Goal: Transaction & Acquisition: Book appointment/travel/reservation

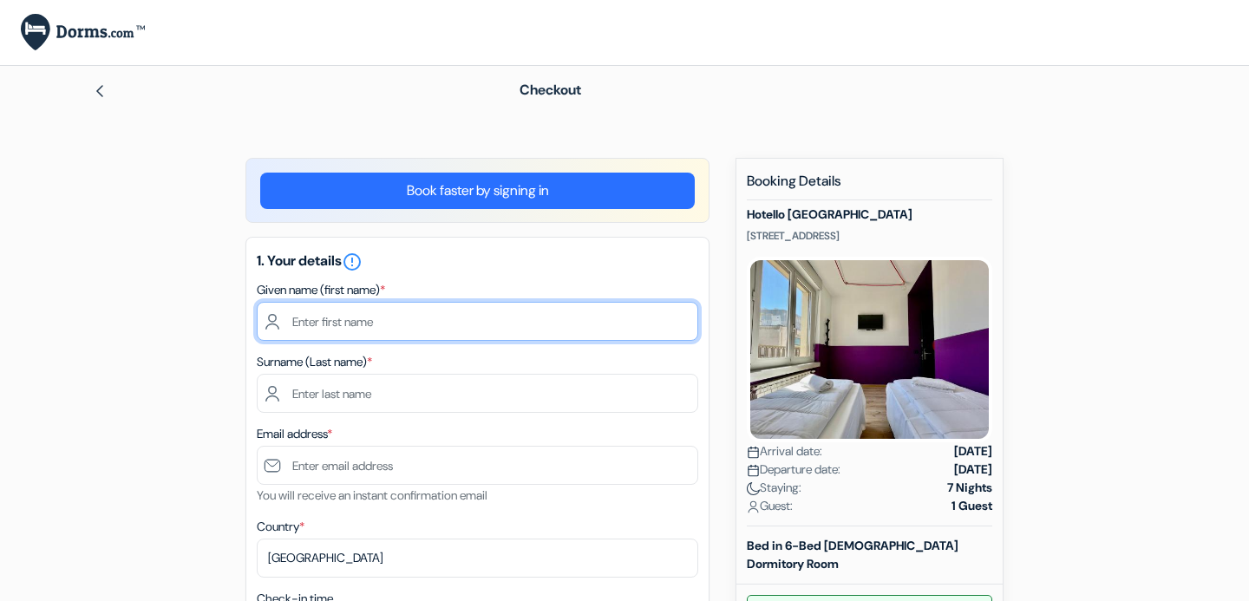
click at [374, 309] on input "text" at bounding box center [478, 321] width 442 height 39
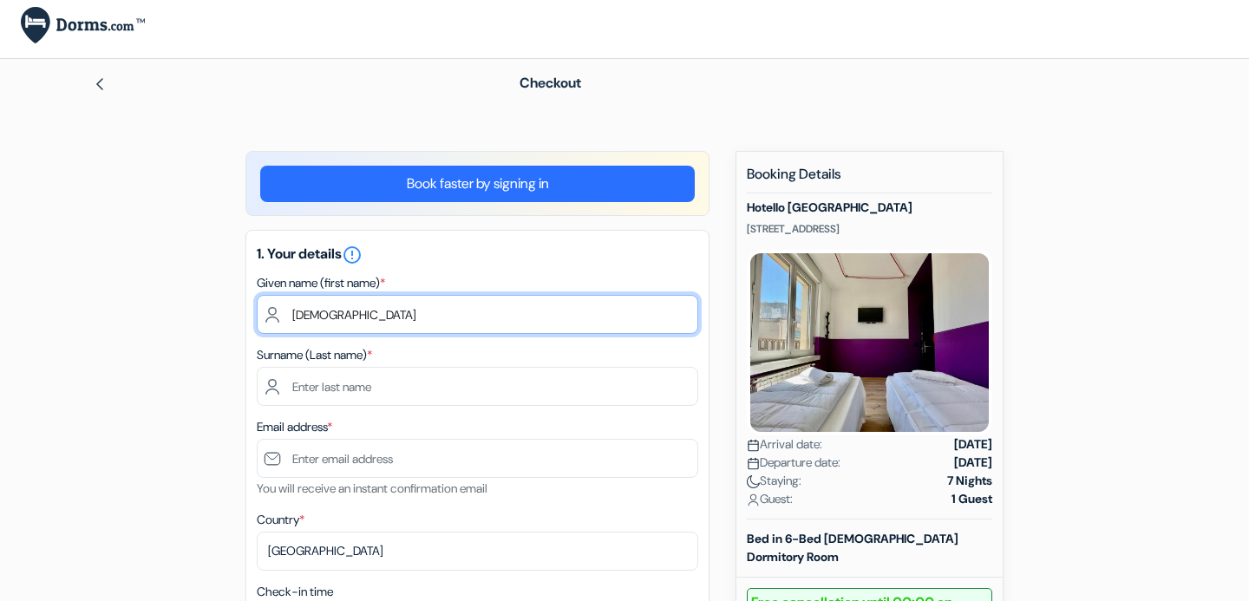
type input "Mahdi"
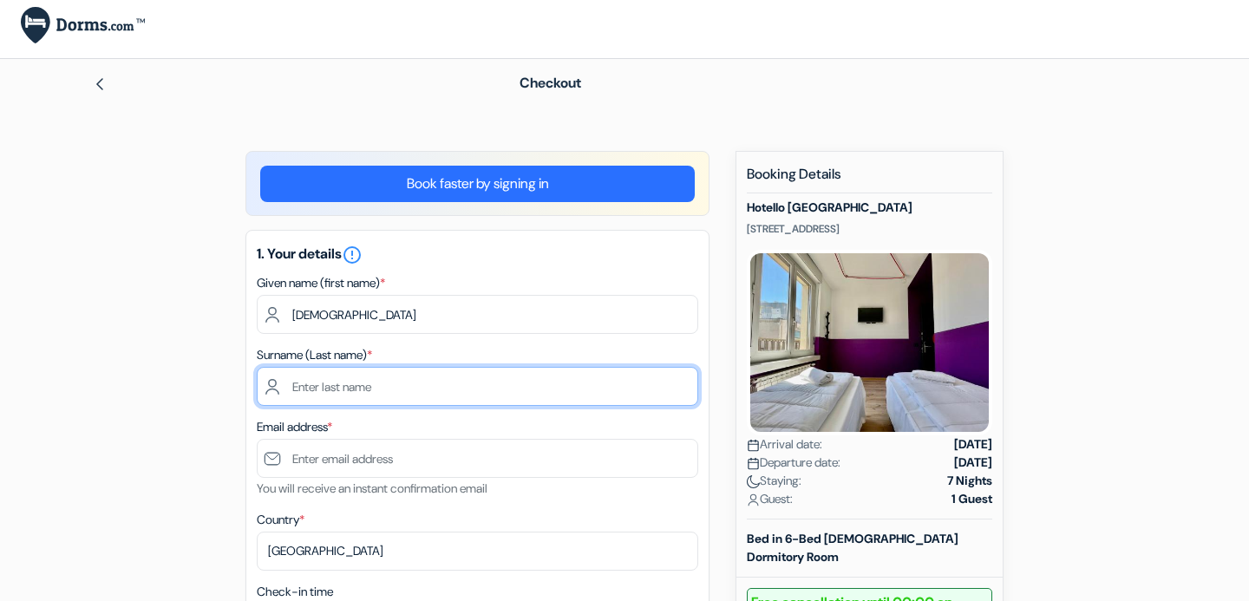
click at [365, 385] on input "text" at bounding box center [478, 386] width 442 height 39
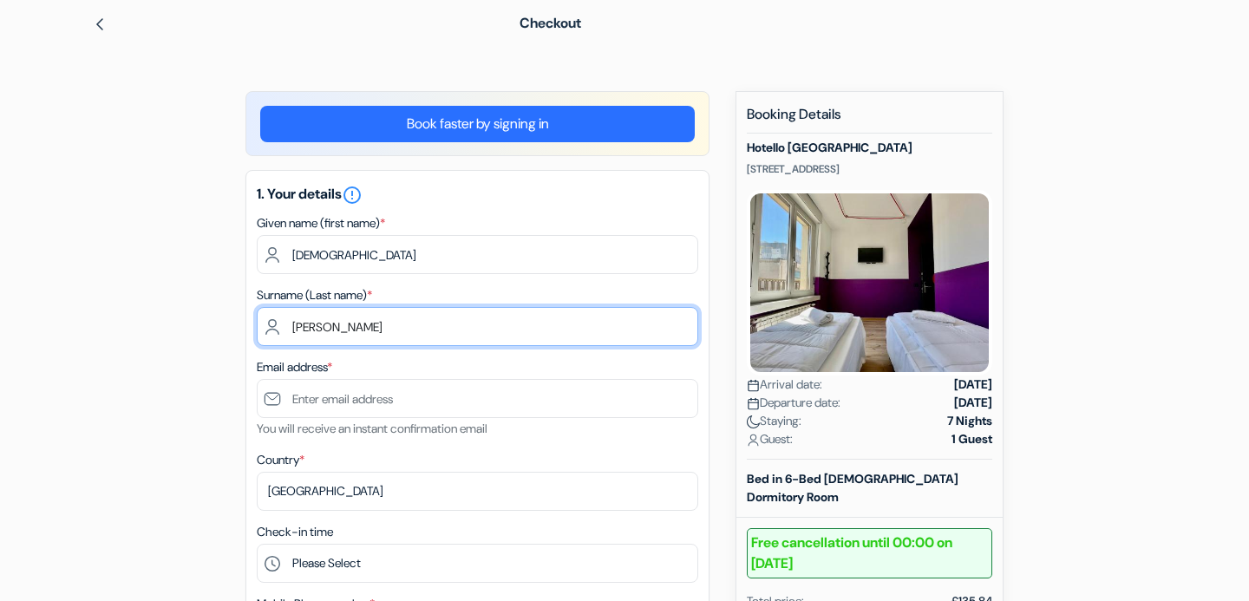
scroll to position [132, 0]
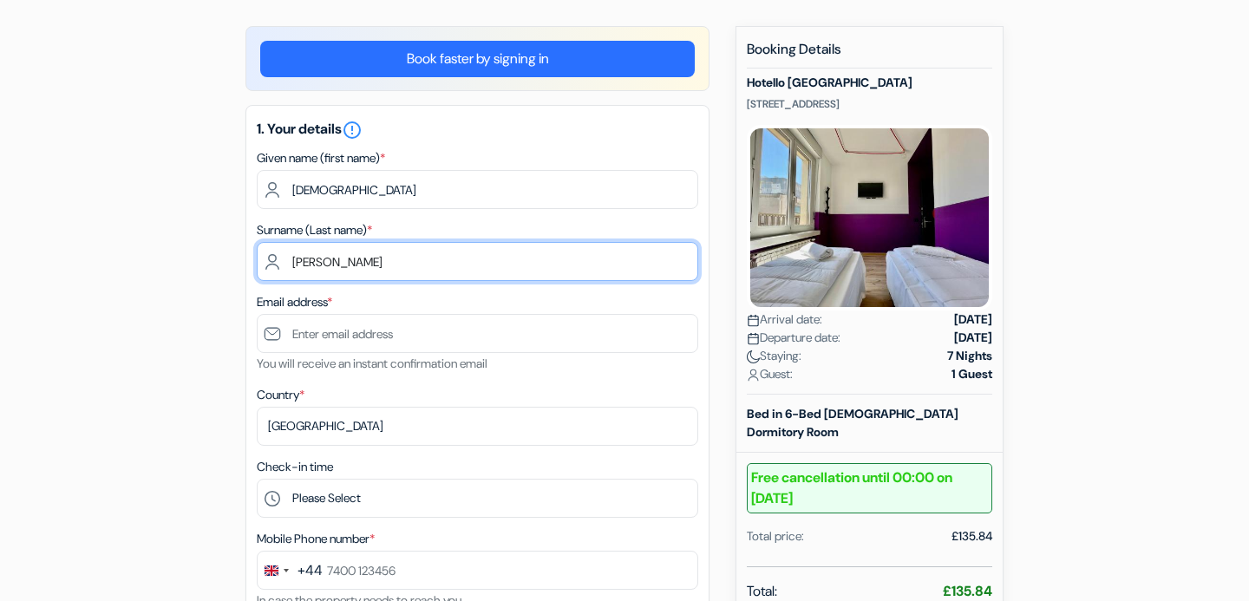
type input "Akbari"
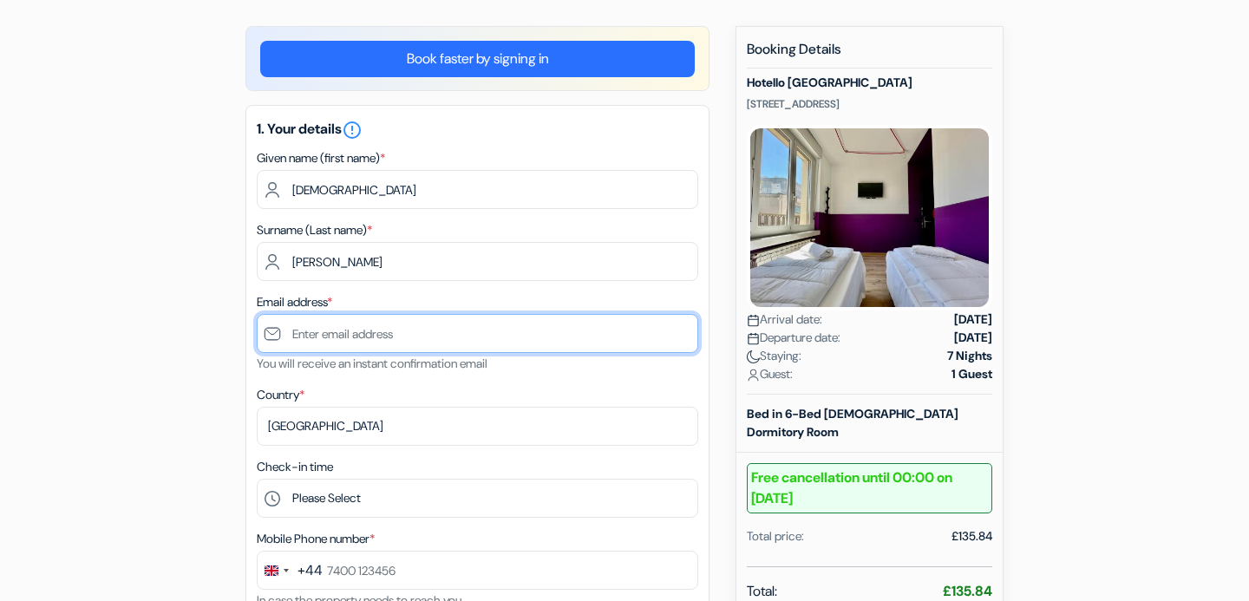
click at [337, 345] on input "text" at bounding box center [478, 333] width 442 height 39
drag, startPoint x: 296, startPoint y: 340, endPoint x: 232, endPoint y: 340, distance: 64.2
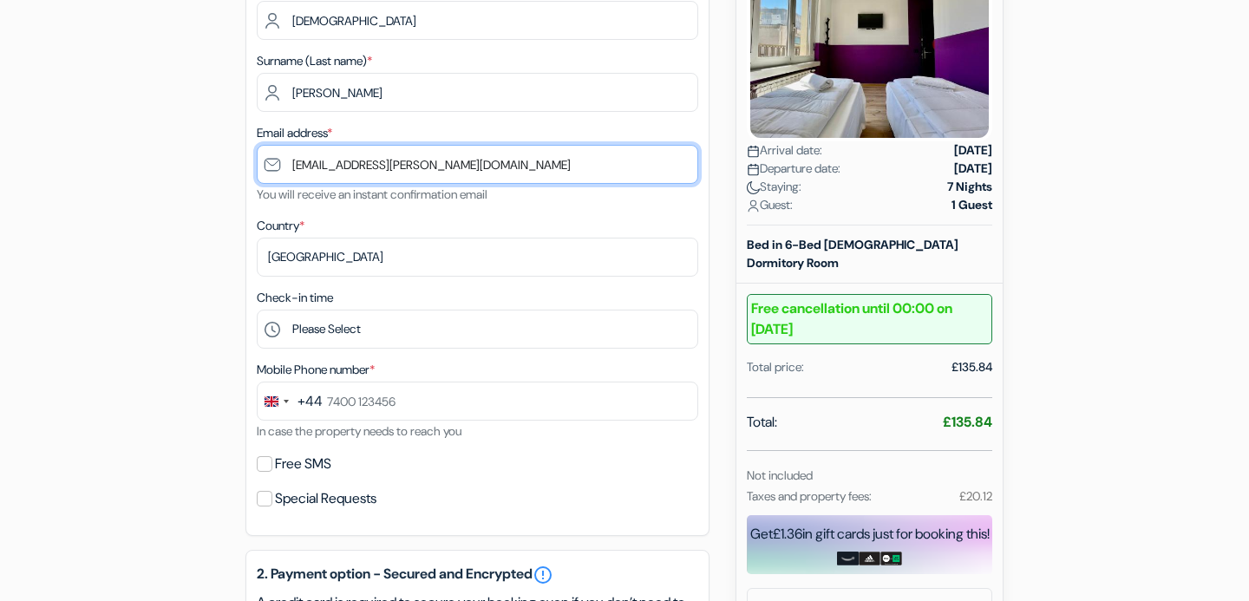
scroll to position [305, 0]
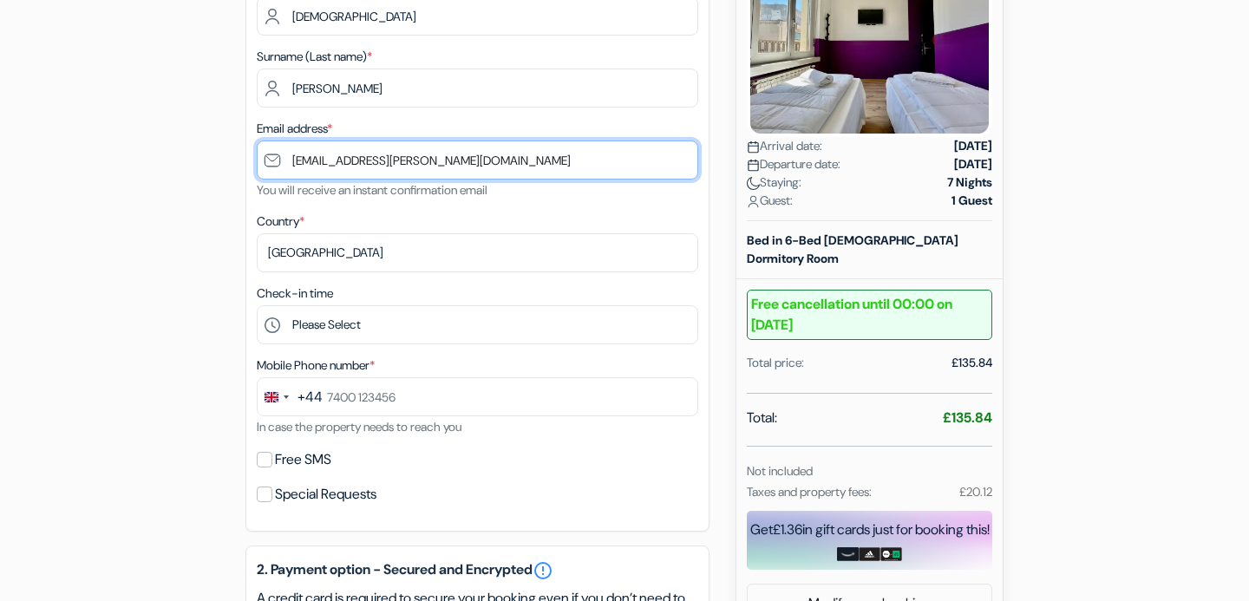
type input "[EMAIL_ADDRESS][PERSON_NAME][DOMAIN_NAME]"
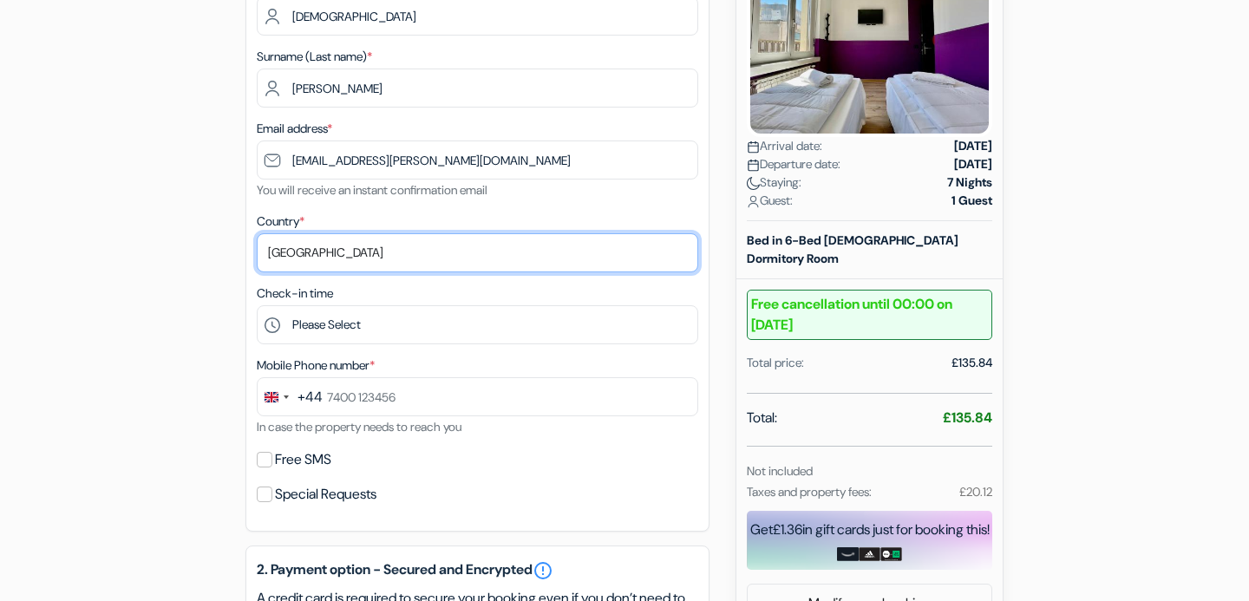
click at [347, 250] on select "Select country Abkhazia Afghanistan Albania Algeria American Samoa Andorra Ango…" at bounding box center [478, 252] width 442 height 39
select select "ir"
click at [257, 235] on select "Select country Abkhazia Afghanistan Albania Algeria American Samoa Andorra Ango…" at bounding box center [478, 252] width 442 height 39
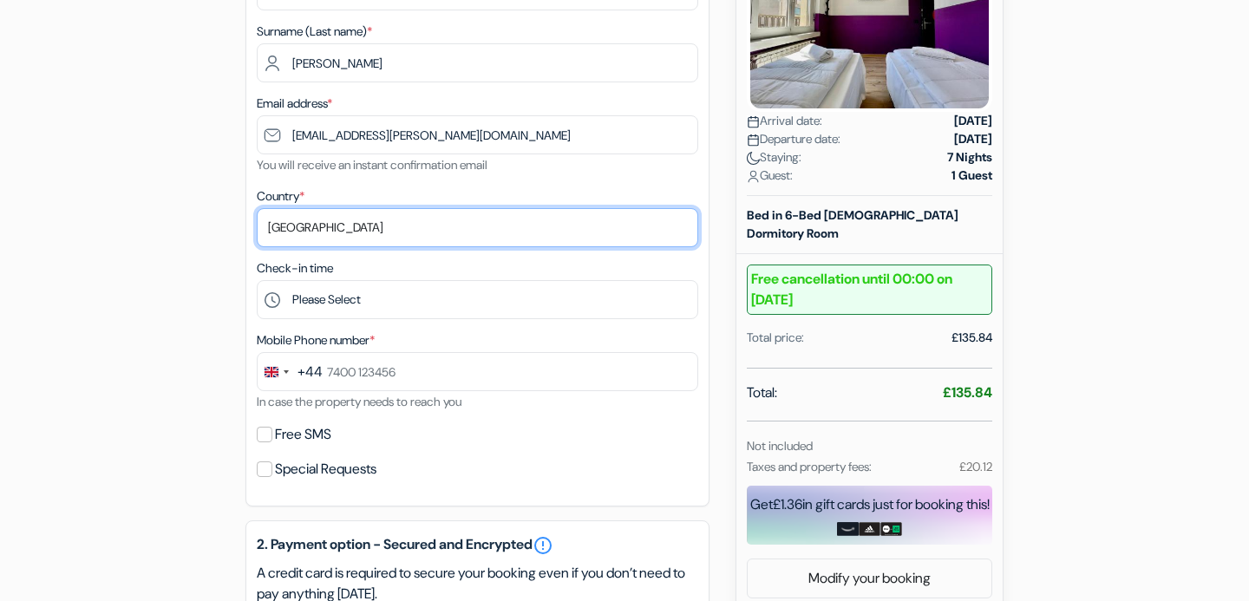
scroll to position [343, 0]
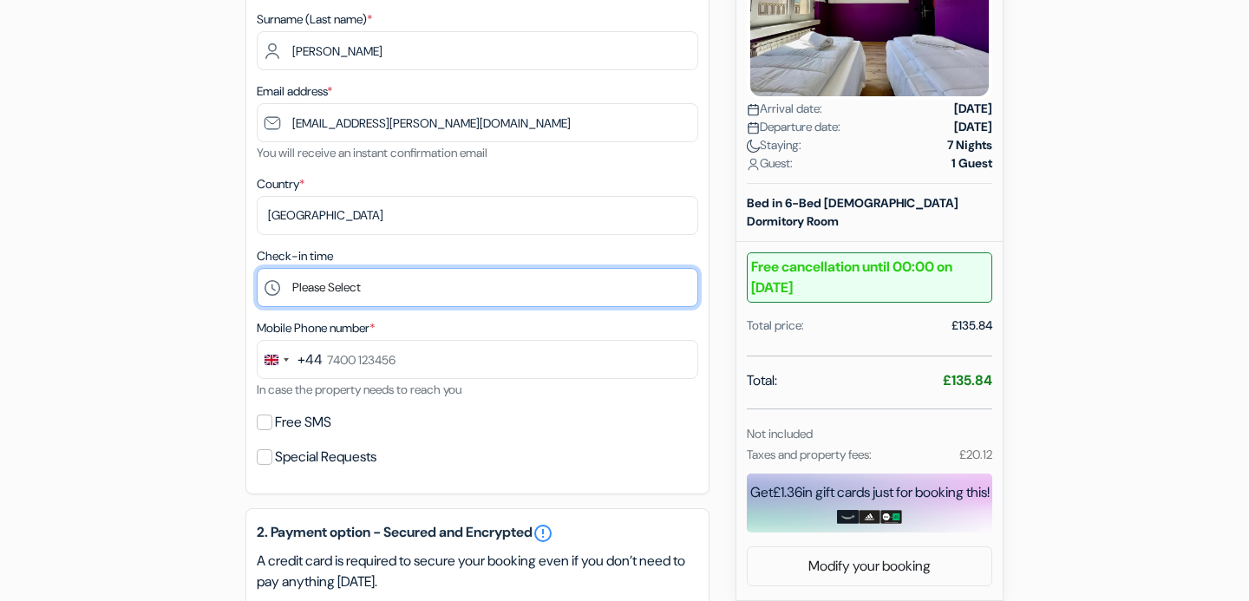
click at [383, 295] on select "Please Select 15:00 16:00 17:00 18:00 19:00 20:00 21:00 22:00 23:00 0:00" at bounding box center [478, 287] width 442 height 39
select select "16"
click at [257, 270] on select "Please Select 15:00 16:00 17:00 18:00 19:00 20:00 21:00 22:00 23:00 0:00" at bounding box center [478, 287] width 442 height 39
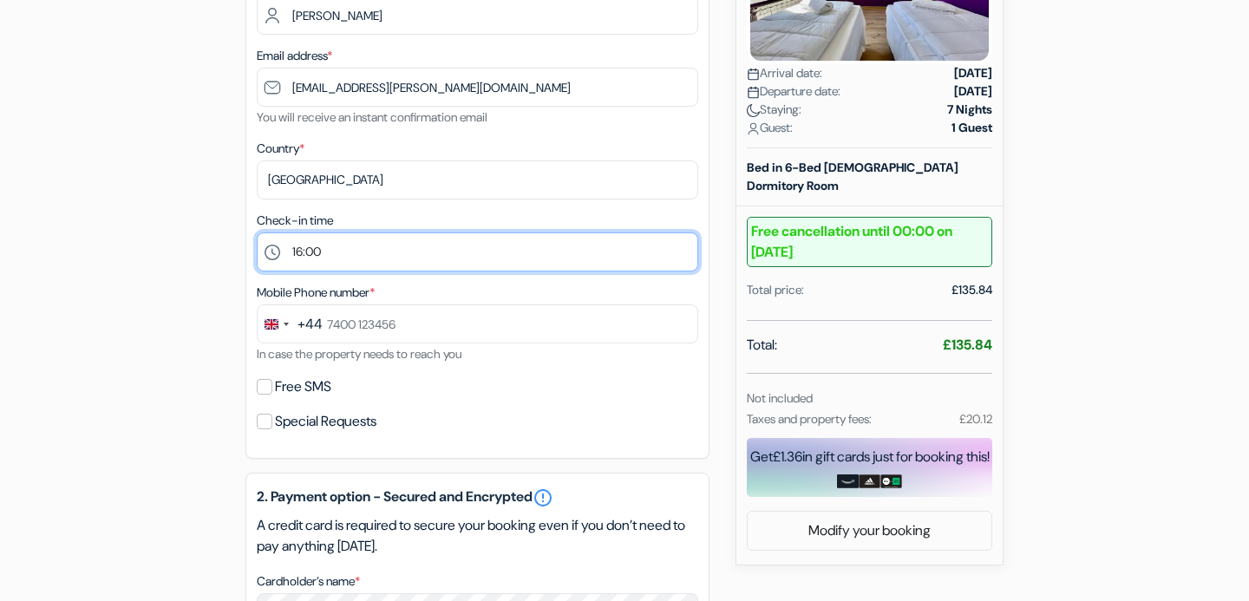
scroll to position [392, 0]
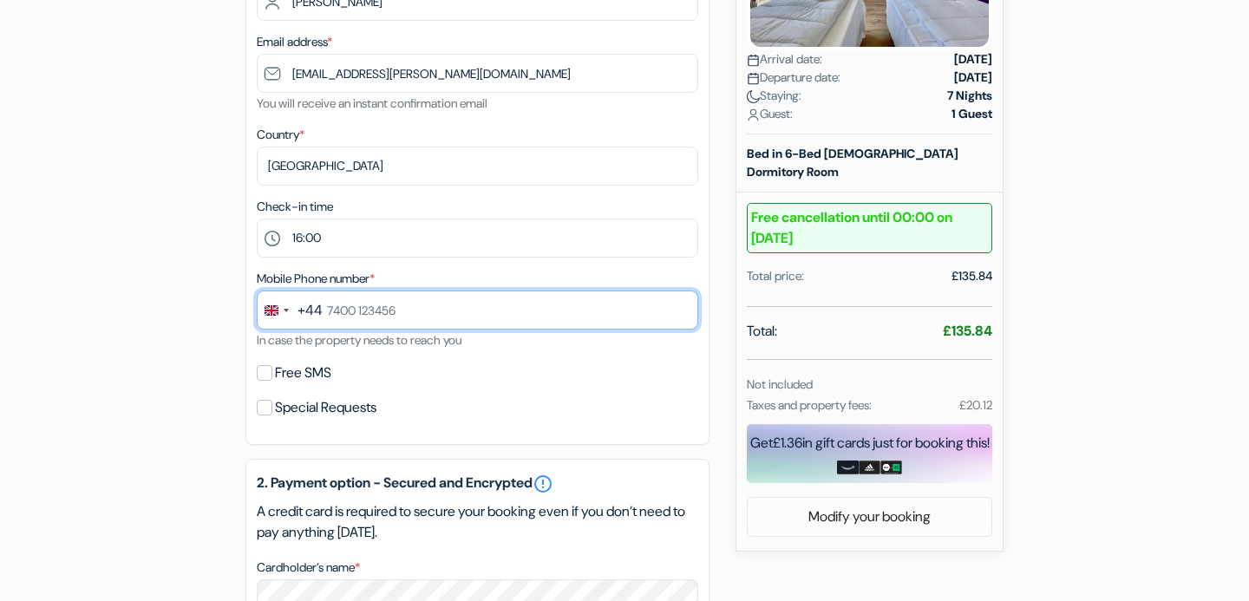
click at [339, 307] on input "text" at bounding box center [478, 310] width 442 height 39
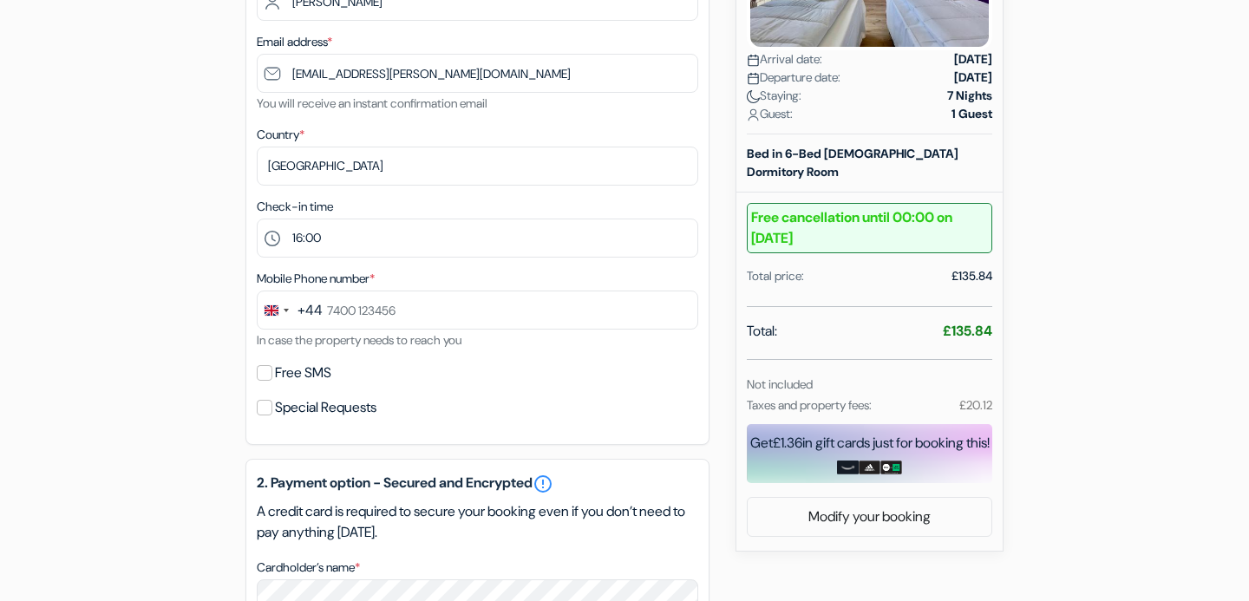
click at [298, 308] on div "+44" at bounding box center [310, 310] width 25 height 21
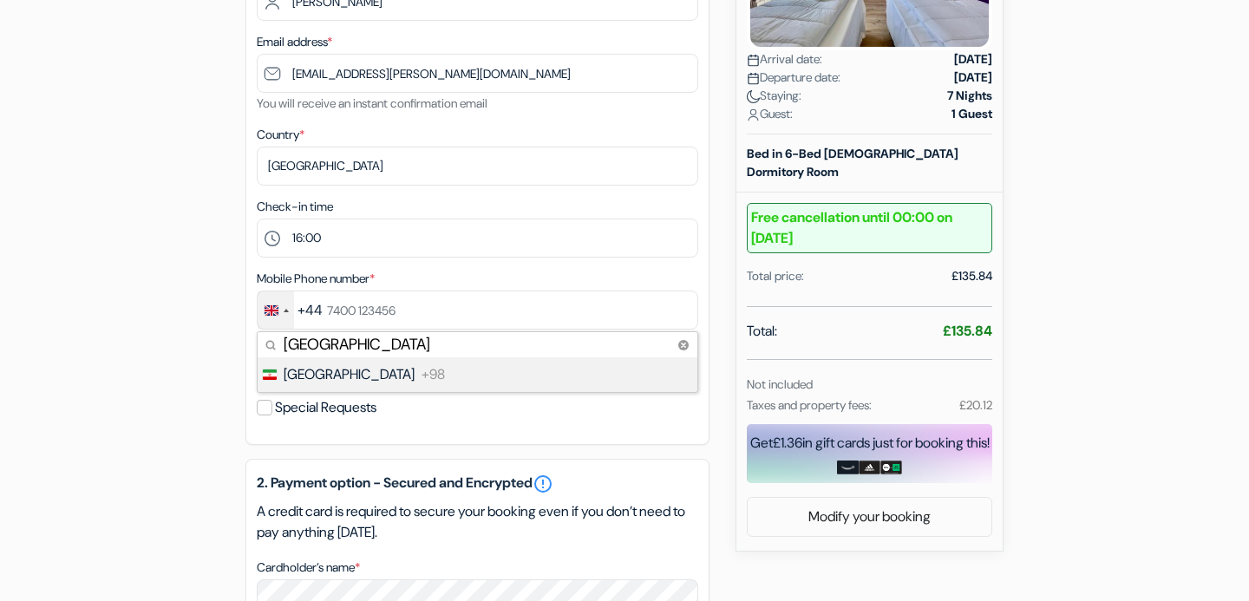
type input "iran"
click at [340, 379] on li "Iran +98" at bounding box center [477, 374] width 442 height 35
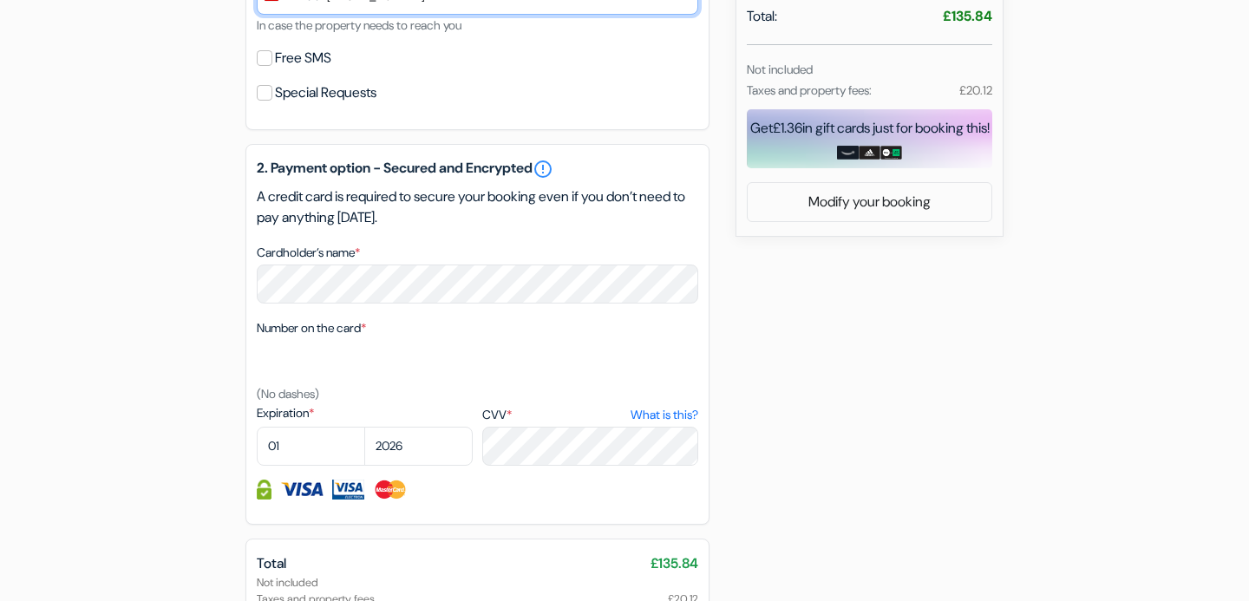
scroll to position [713, 0]
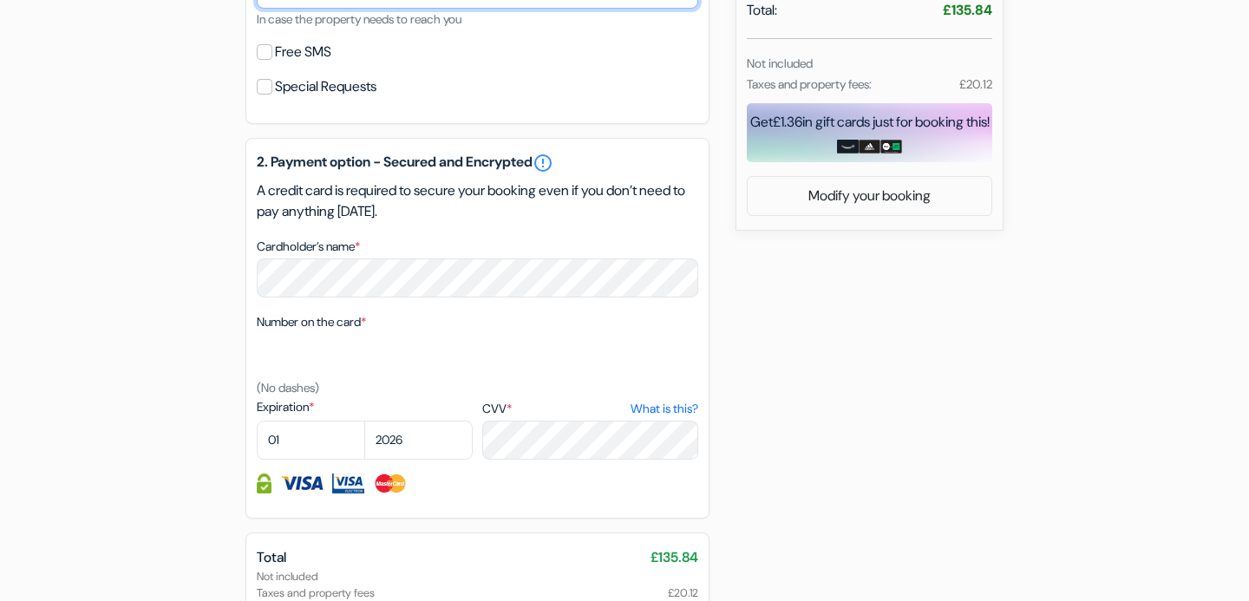
type input "938 922 3135"
select select "03"
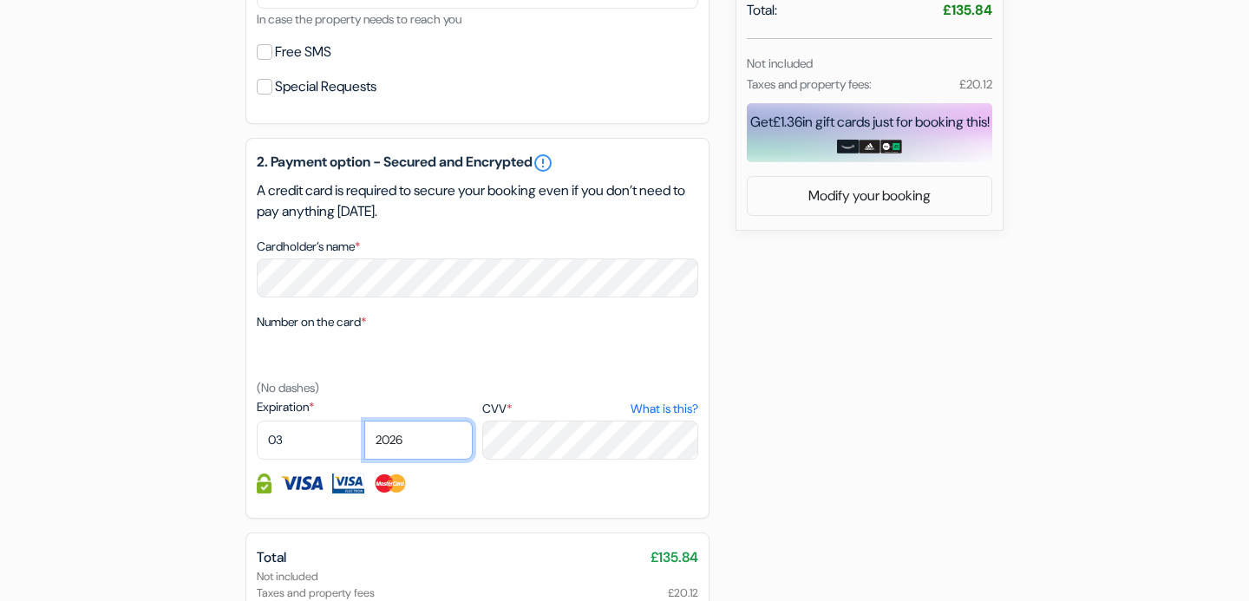
select select "2029"
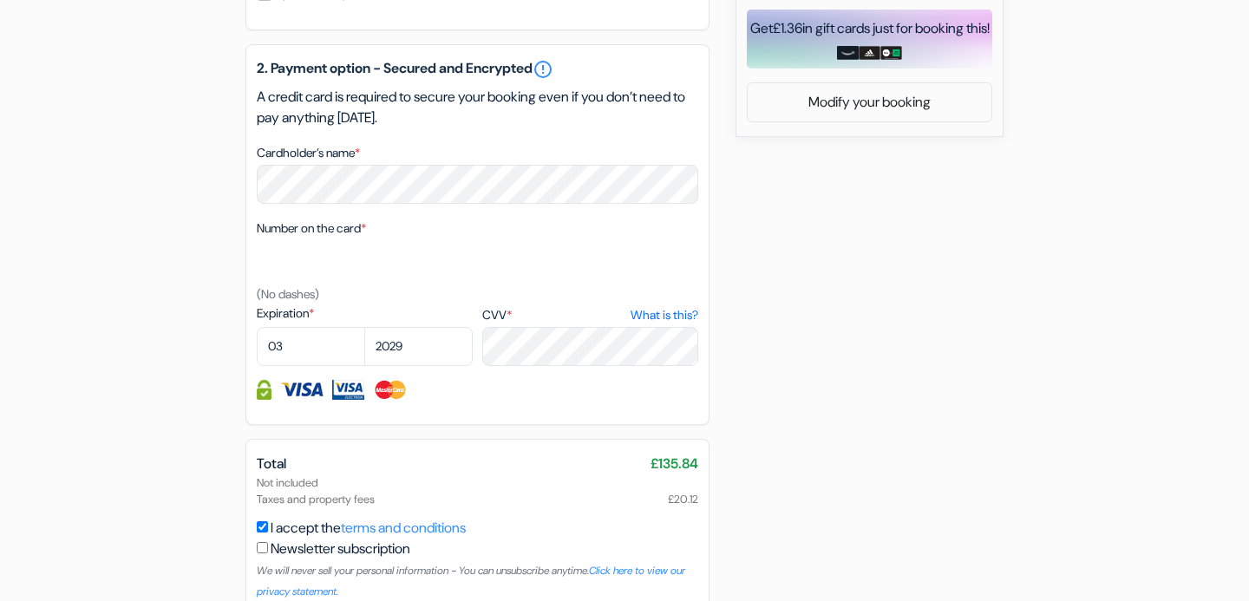
scroll to position [815, 0]
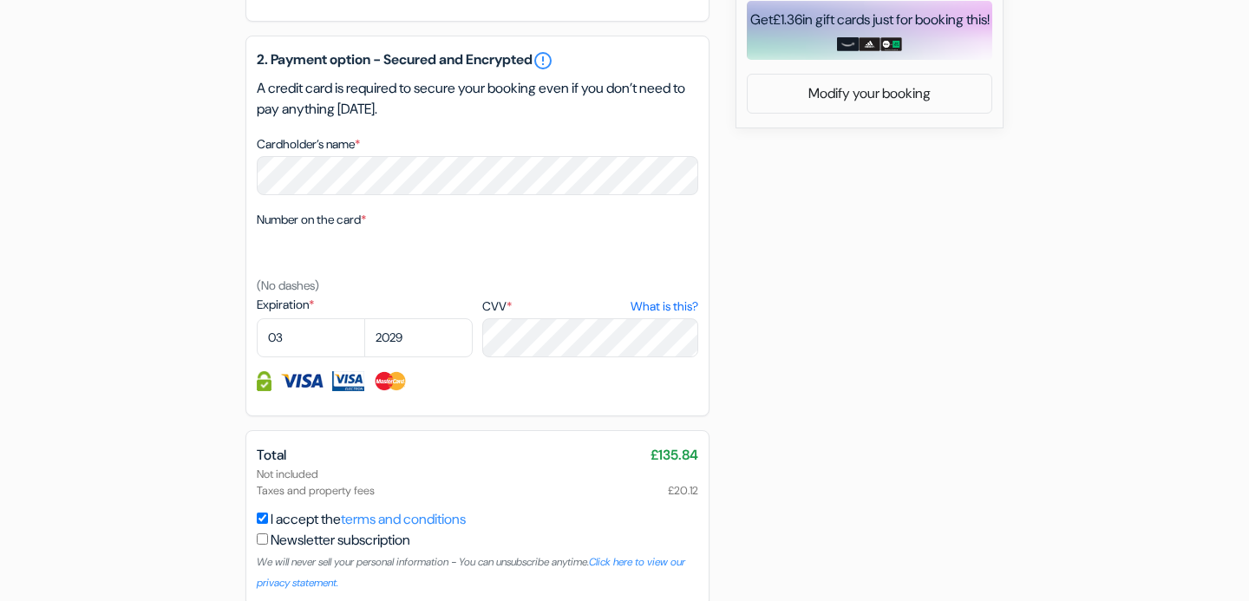
click at [809, 259] on div "add_box Hotello Trieste 6 Via Valdirivo, Trieste, Italy Property Details X Hote…" at bounding box center [624, 11] width 1145 height 1339
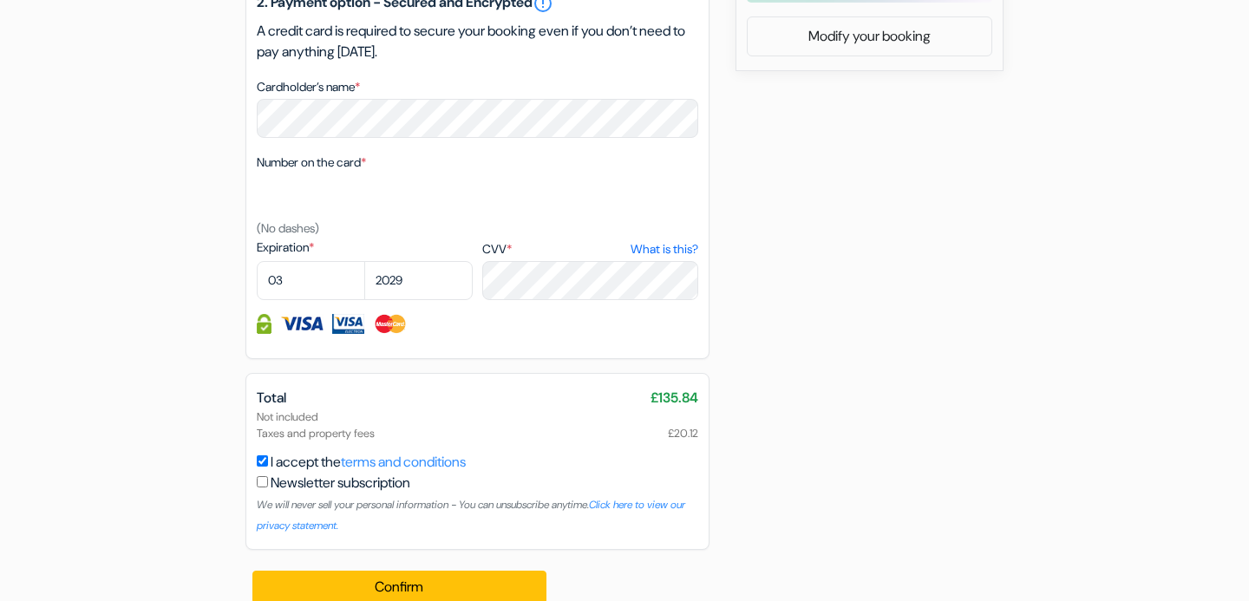
scroll to position [900, 0]
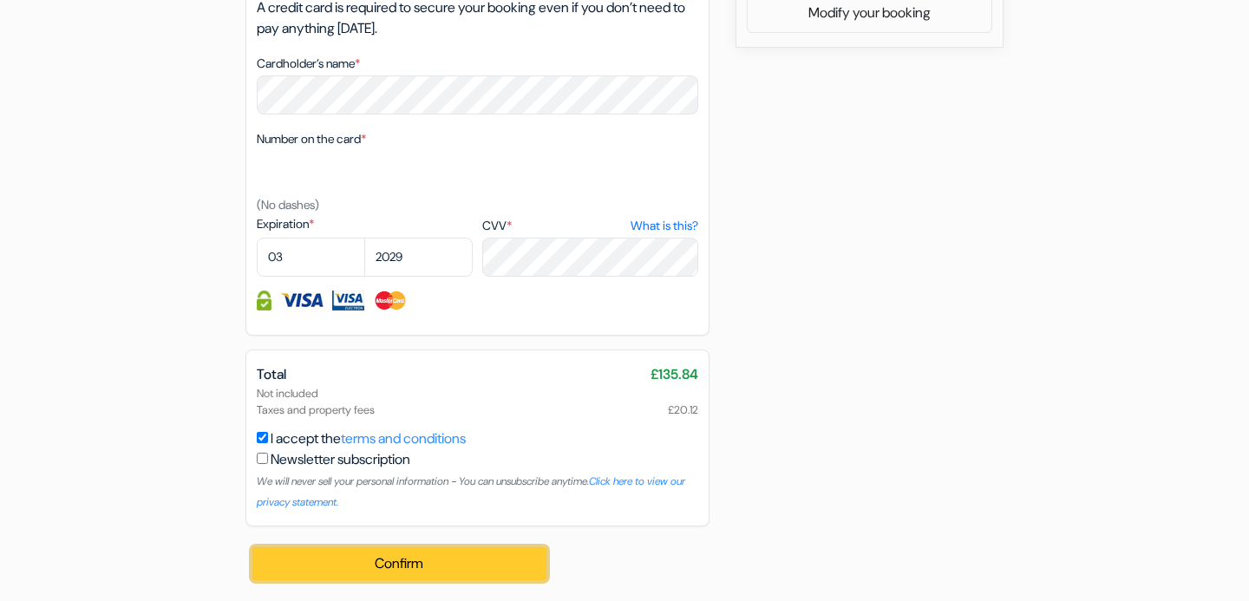
click at [432, 560] on button "Confirm Loading..." at bounding box center [399, 563] width 294 height 33
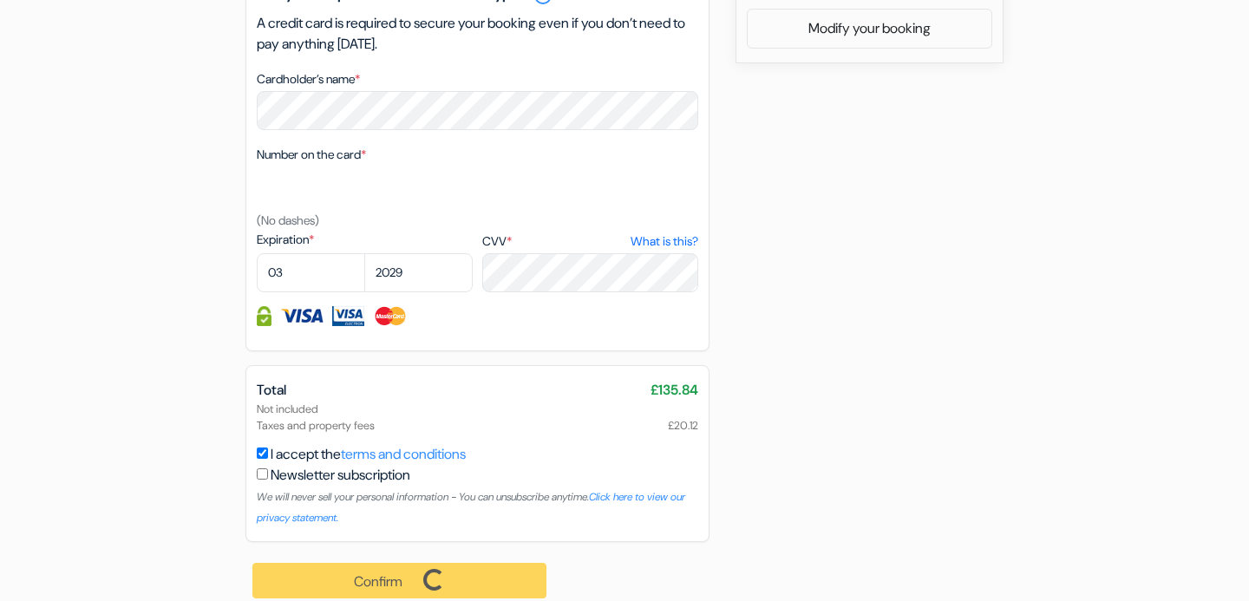
scroll to position [873, 0]
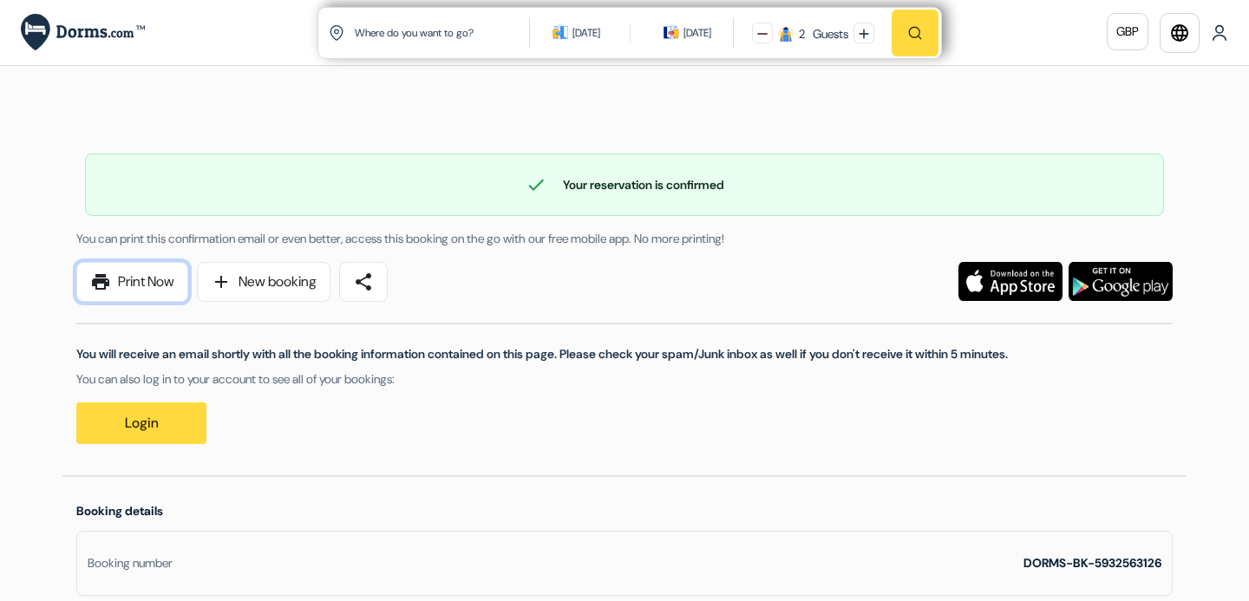
click at [150, 287] on link "print Print Now" at bounding box center [132, 282] width 112 height 40
click at [121, 403] on link "Login" at bounding box center [141, 424] width 130 height 42
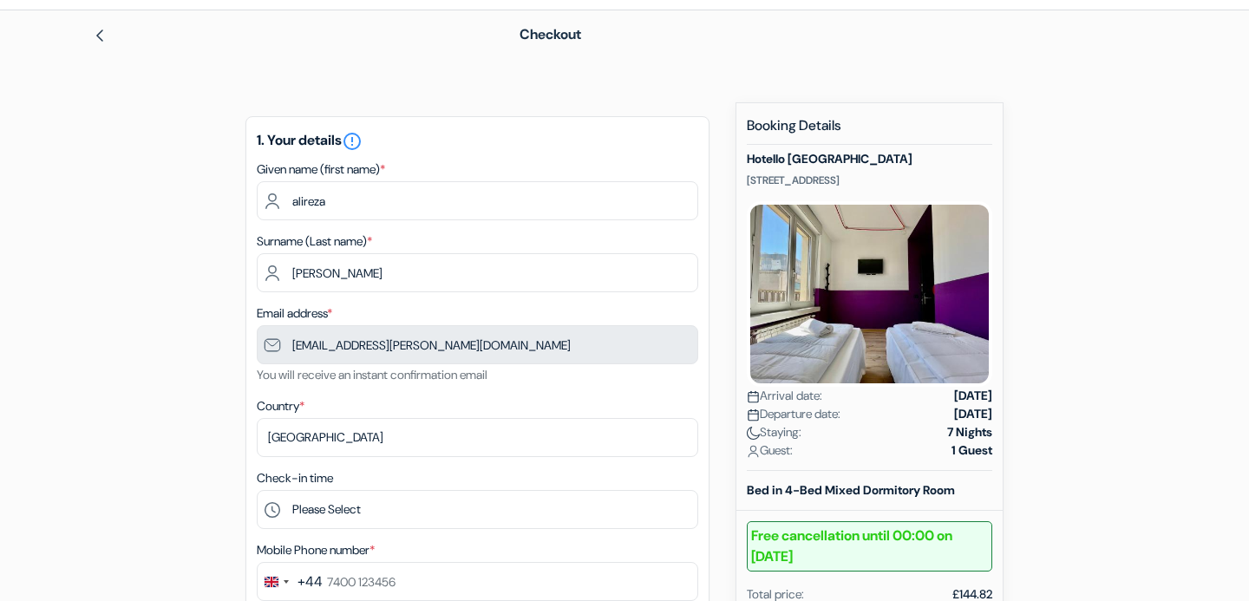
scroll to position [62, 0]
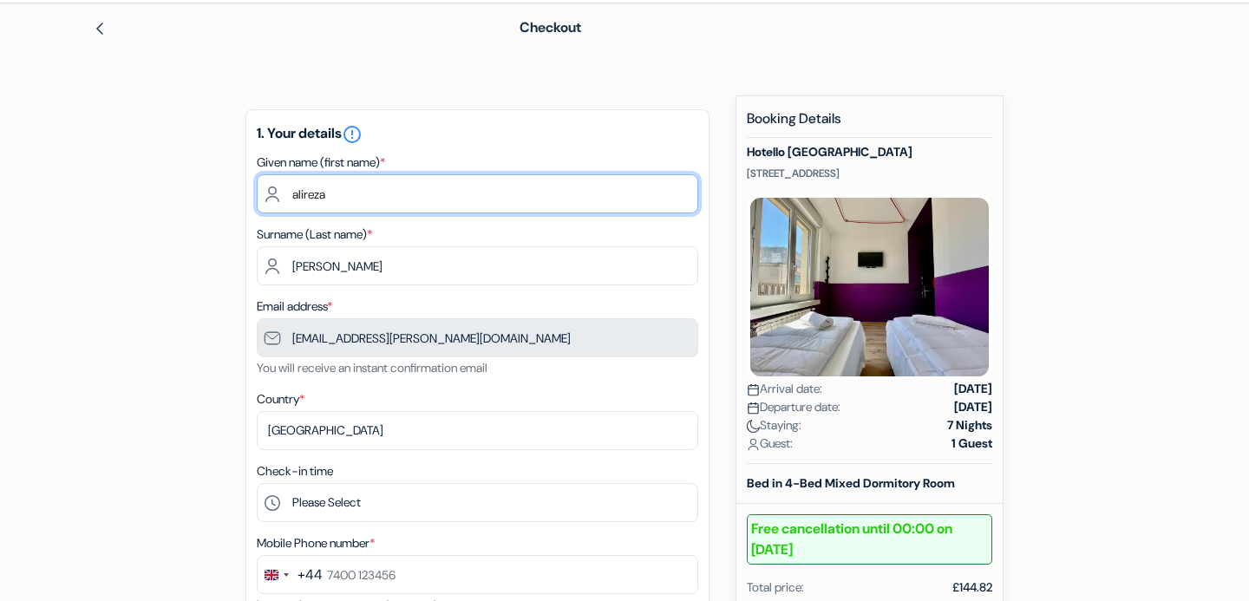
click at [391, 202] on input "alireza" at bounding box center [478, 193] width 442 height 39
type input "Mahdi"
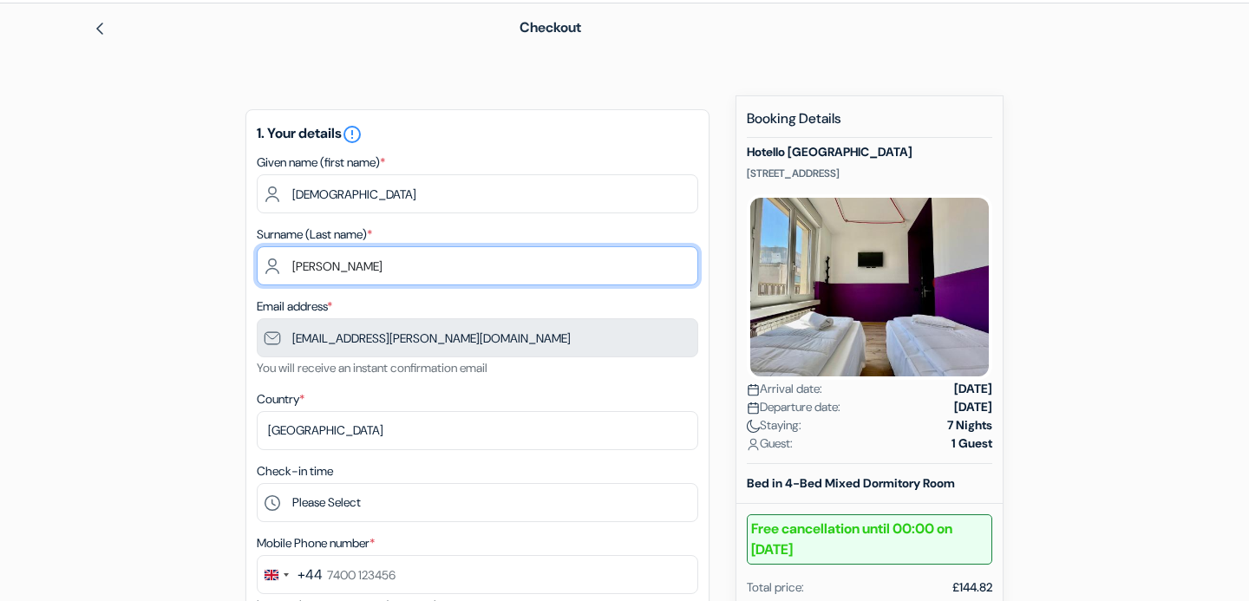
click at [400, 265] on input "aKbari" at bounding box center [478, 265] width 442 height 39
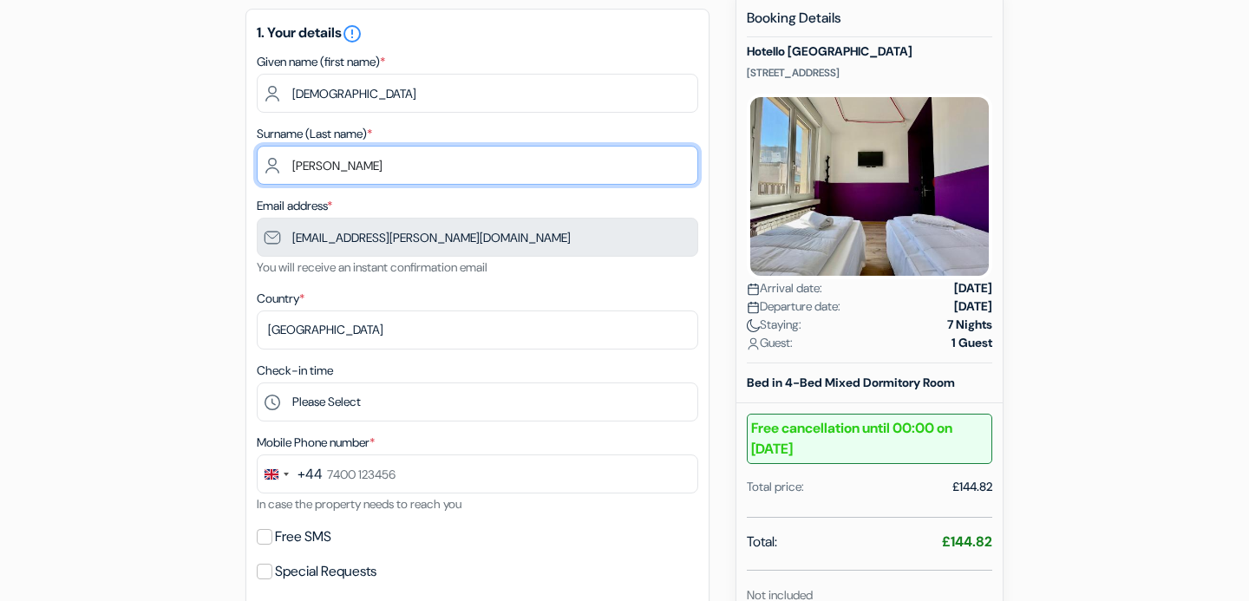
scroll to position [171, 0]
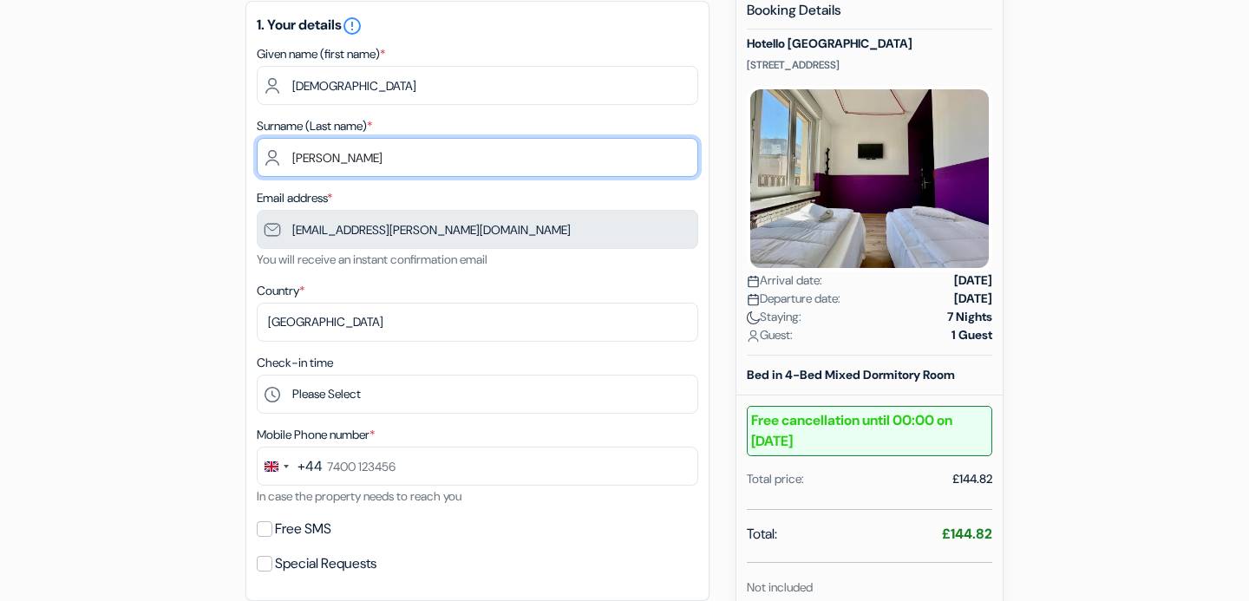
type input "Akbari"
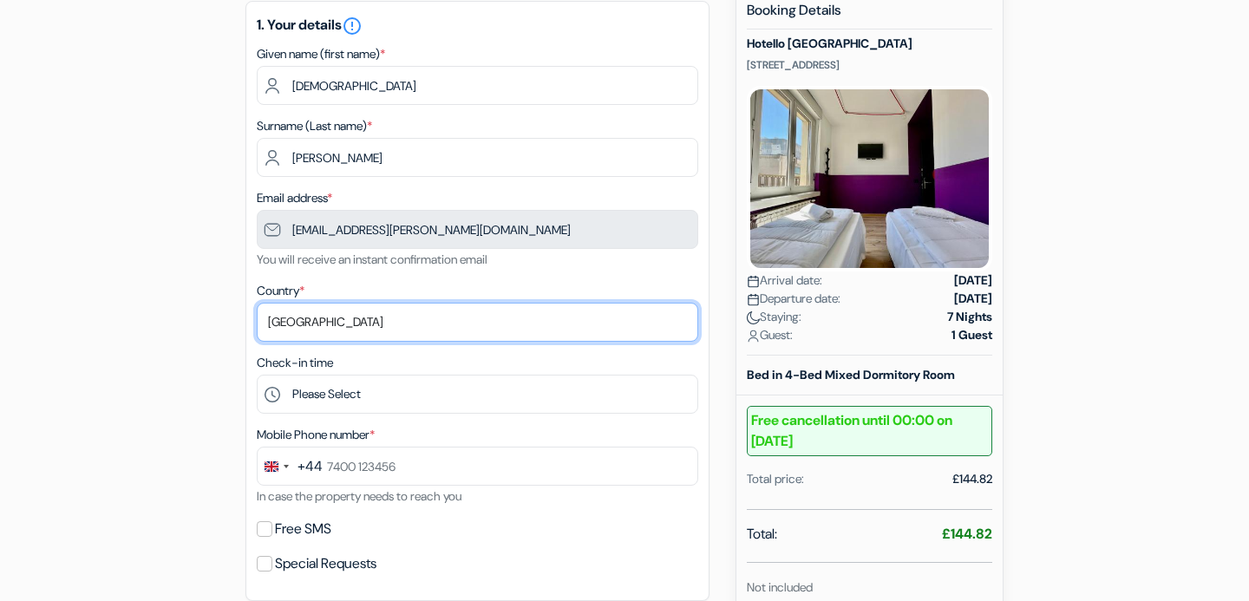
click at [377, 324] on select "Select country Abkhazia Afghanistan Albania Algeria American Samoa Andorra Ango…" at bounding box center [478, 322] width 442 height 39
click at [257, 305] on select "Select country Abkhazia Afghanistan Albania Algeria American Samoa Andorra Ango…" at bounding box center [478, 322] width 442 height 39
click at [377, 324] on select "Select country Abkhazia Afghanistan Albania Algeria American Samoa Andorra Ango…" at bounding box center [478, 322] width 442 height 39
select select "ir"
click at [257, 305] on select "Select country Abkhazia Afghanistan Albania Algeria American Samoa Andorra Ango…" at bounding box center [478, 322] width 442 height 39
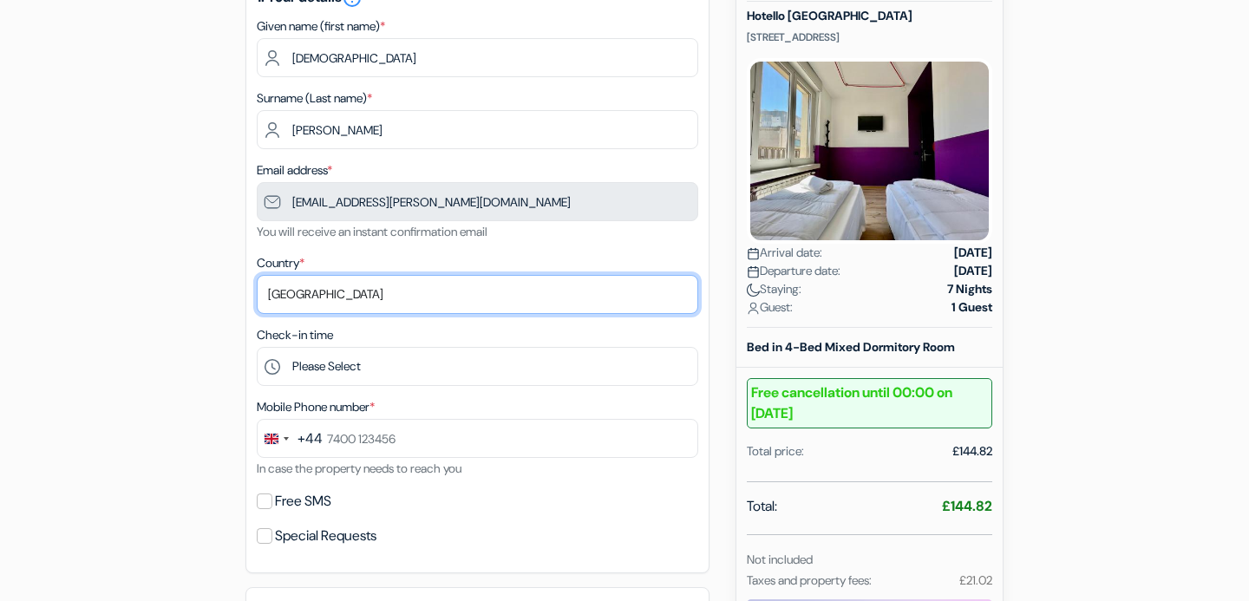
scroll to position [239, 0]
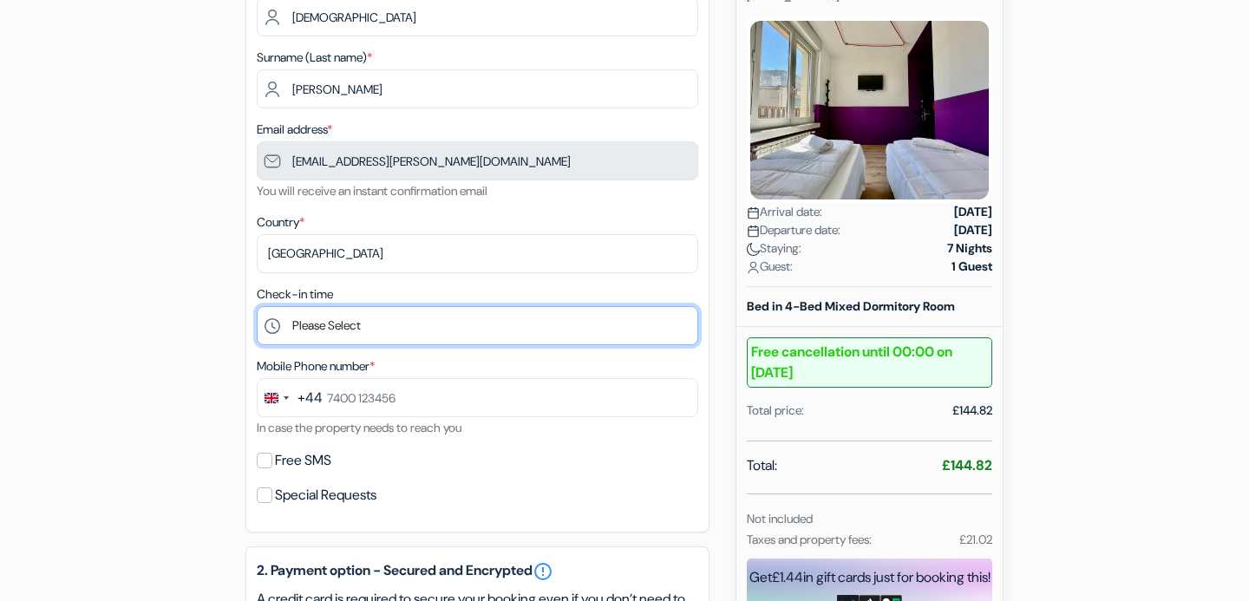
click at [396, 327] on select "Please Select 15:00 16:00 17:00 18:00 19:00 20:00 21:00 22:00 23:00 0:00" at bounding box center [478, 325] width 442 height 39
select select "16"
click at [257, 308] on select "Please Select 15:00 16:00 17:00 18:00 19:00 20:00 21:00 22:00 23:00 0:00" at bounding box center [478, 325] width 442 height 39
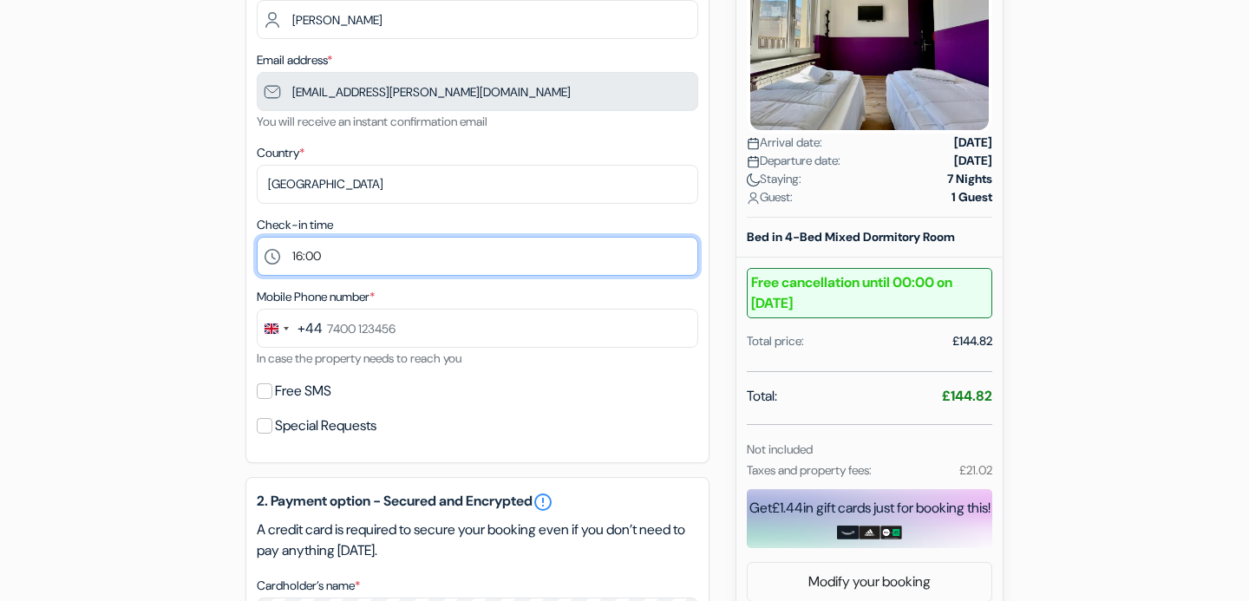
scroll to position [316, 0]
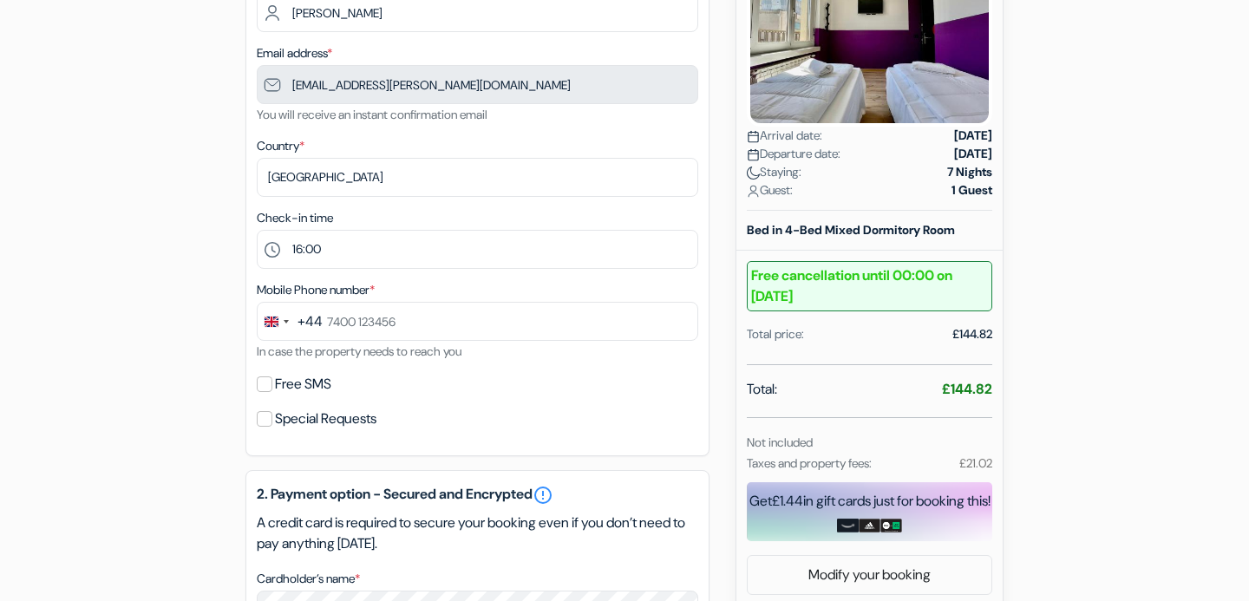
click at [306, 323] on div "+44" at bounding box center [310, 321] width 25 height 21
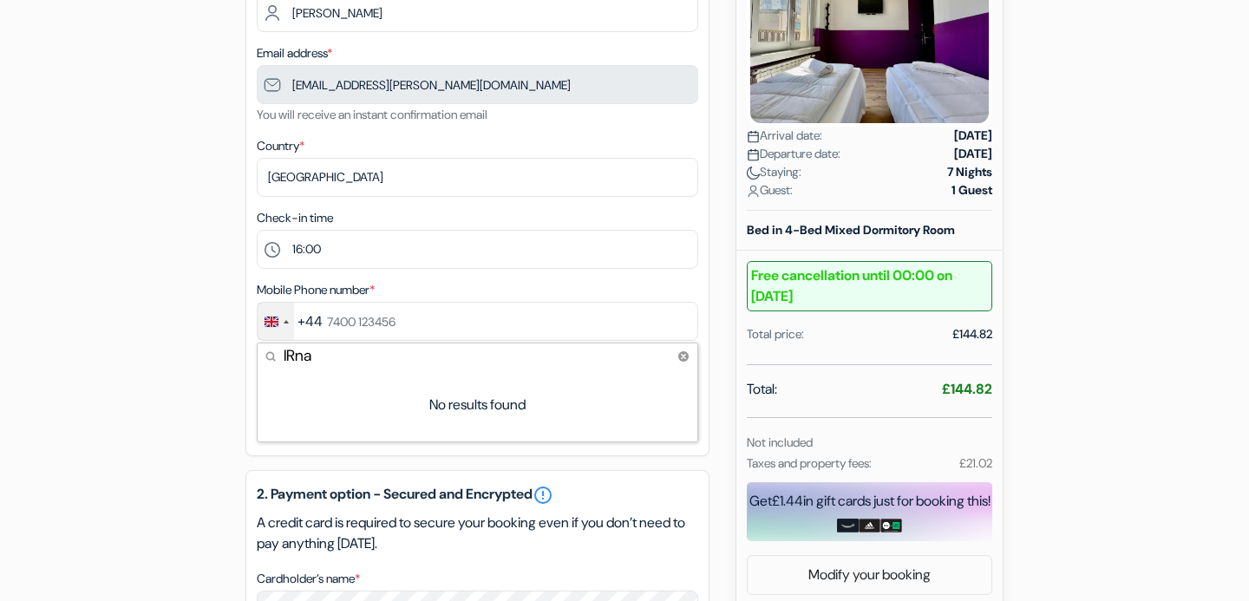
click at [350, 355] on input "IRna" at bounding box center [478, 356] width 440 height 25
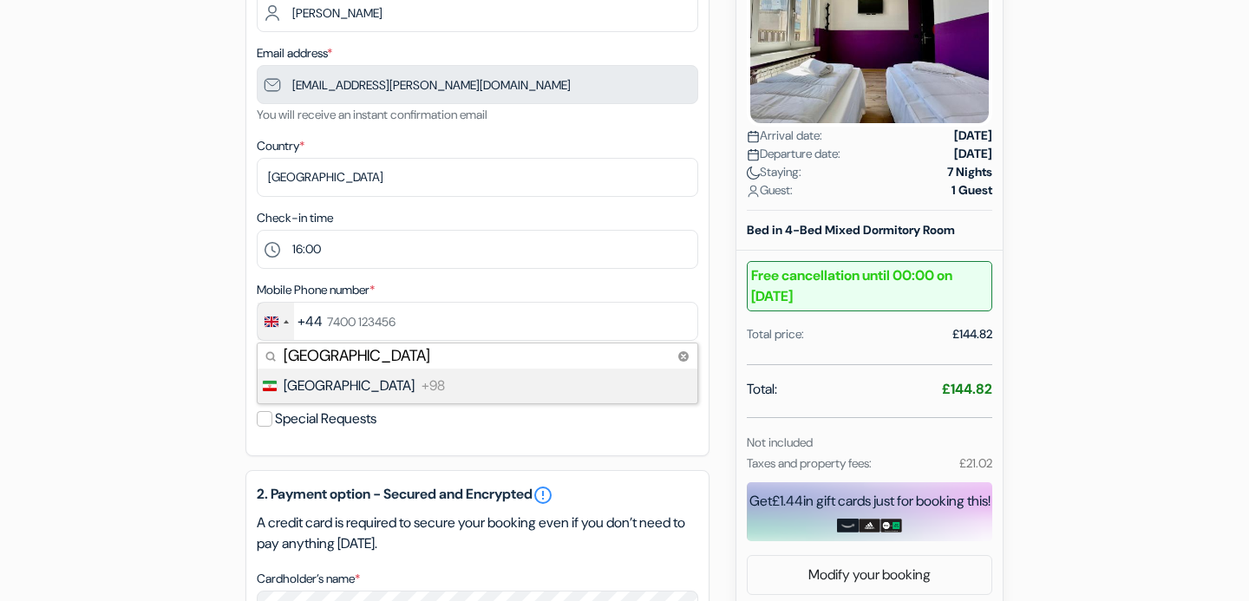
type input "Iran"
click at [362, 397] on li "Iran +98" at bounding box center [477, 386] width 442 height 35
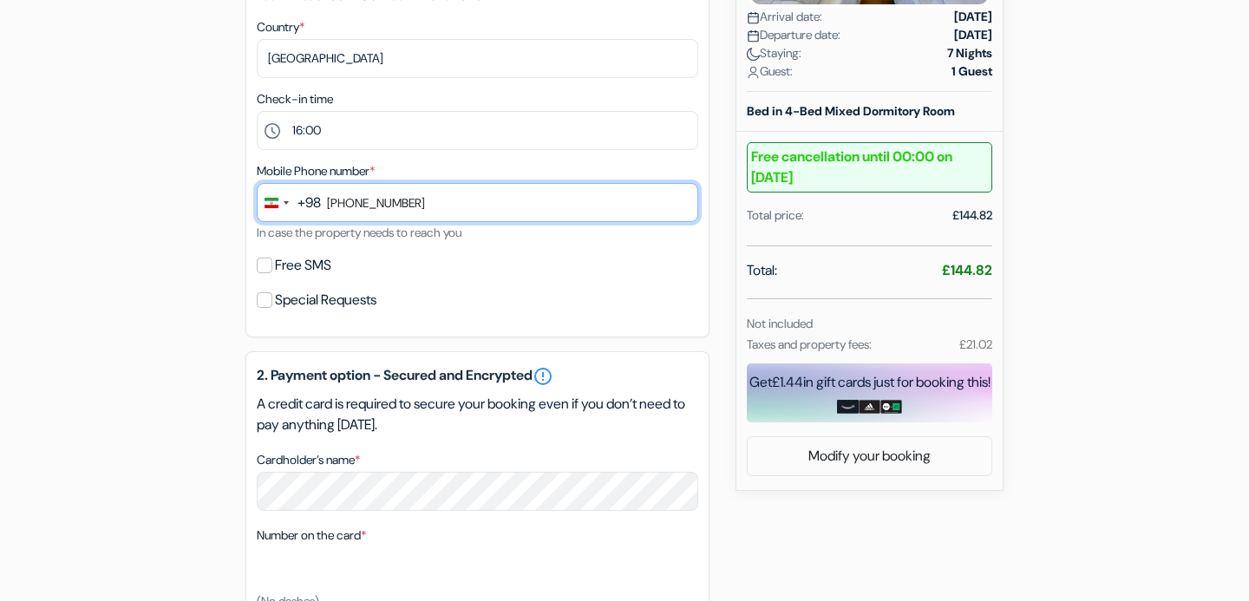
scroll to position [574, 0]
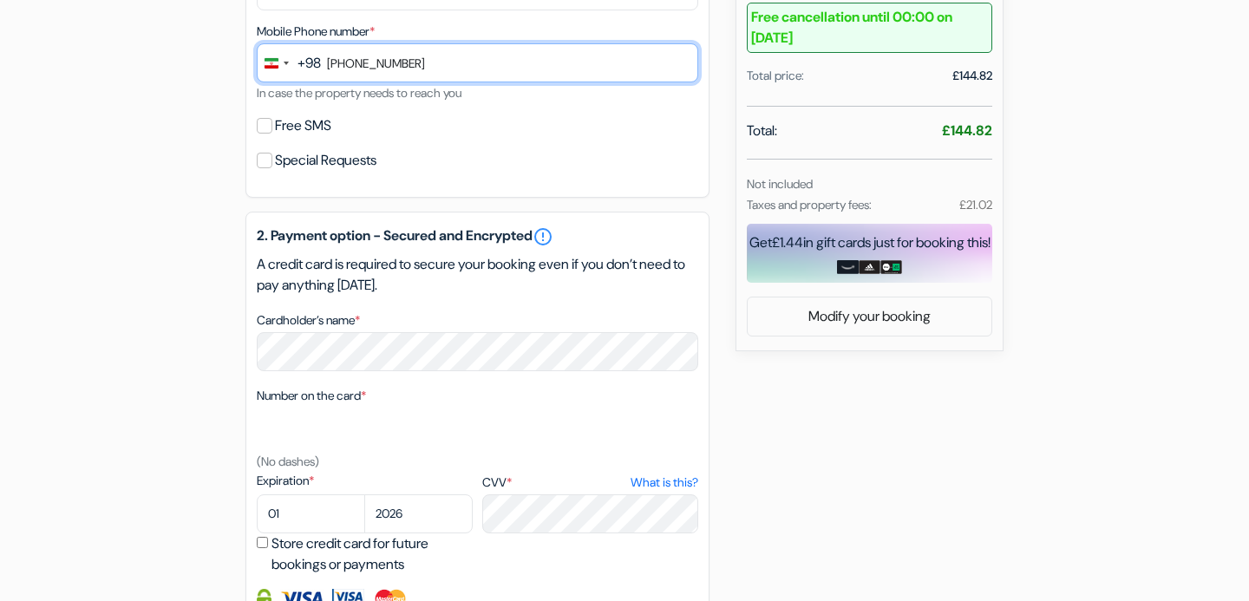
type input "938 922 3135"
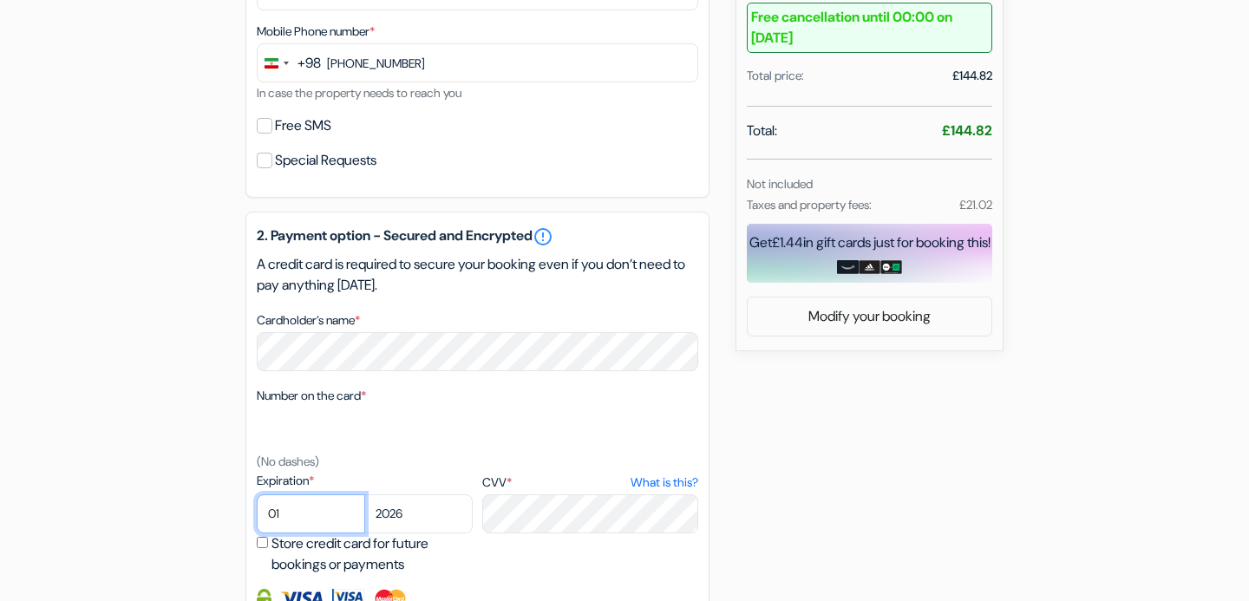
select select "03"
select select "2029"
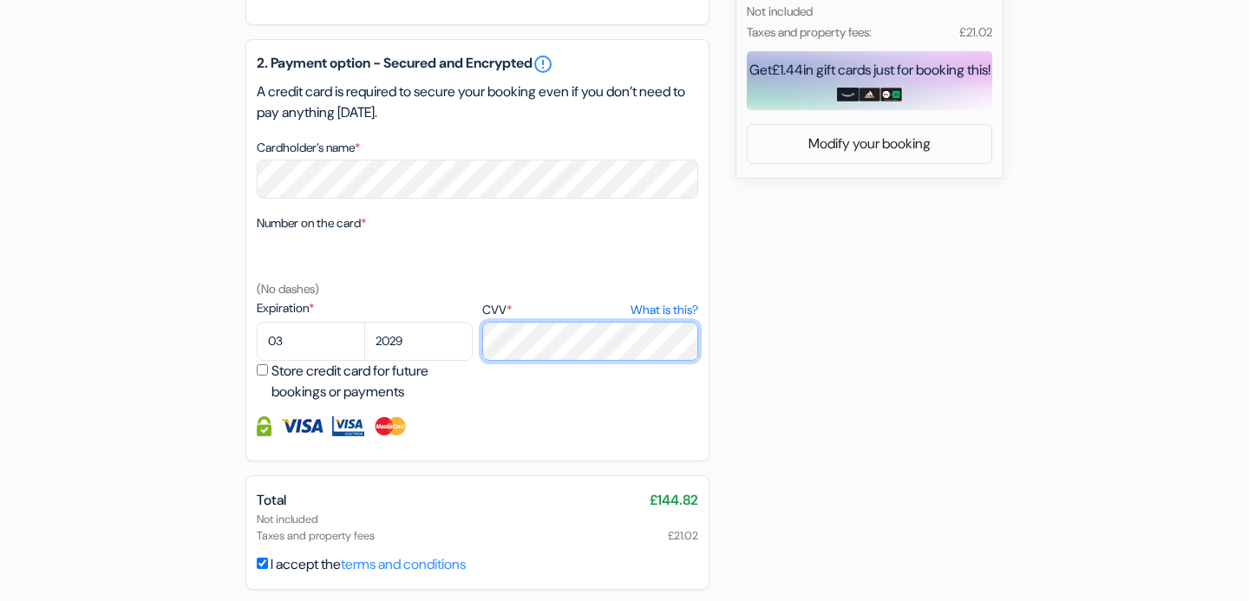
scroll to position [815, 0]
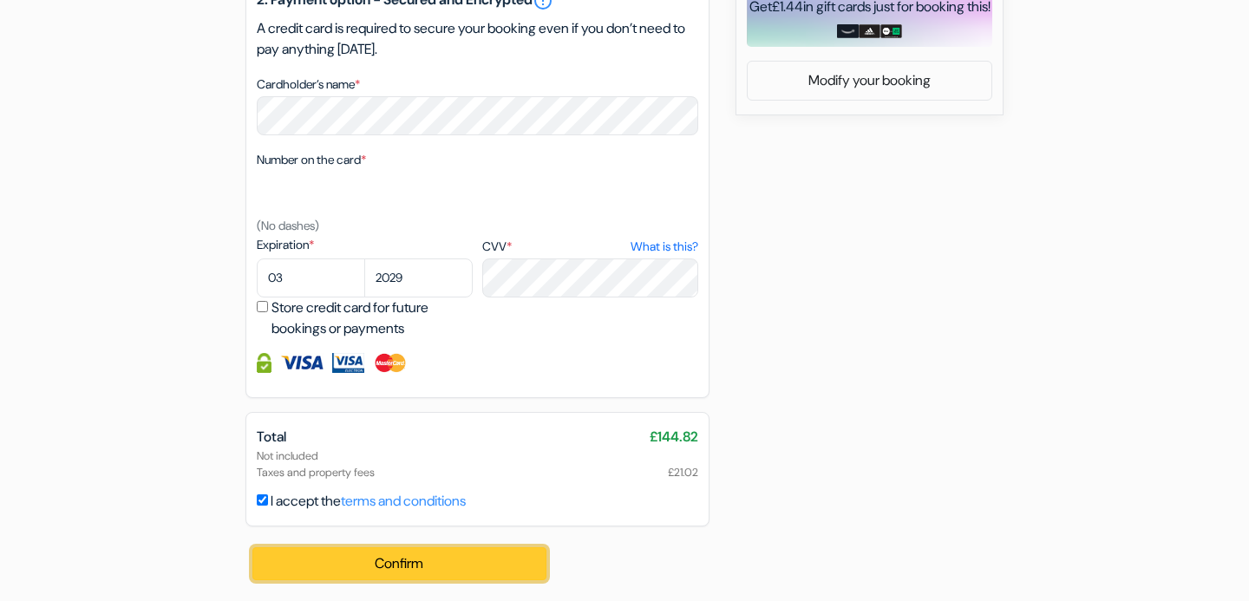
click at [478, 555] on button "Confirm Loading..." at bounding box center [399, 563] width 294 height 33
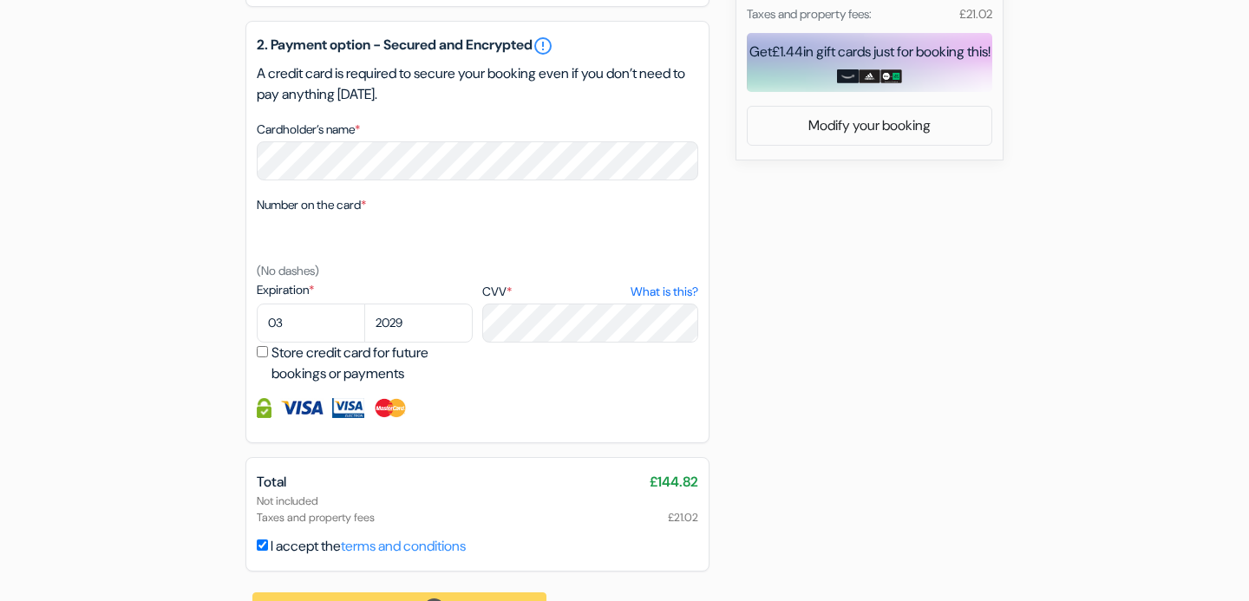
scroll to position [763, 0]
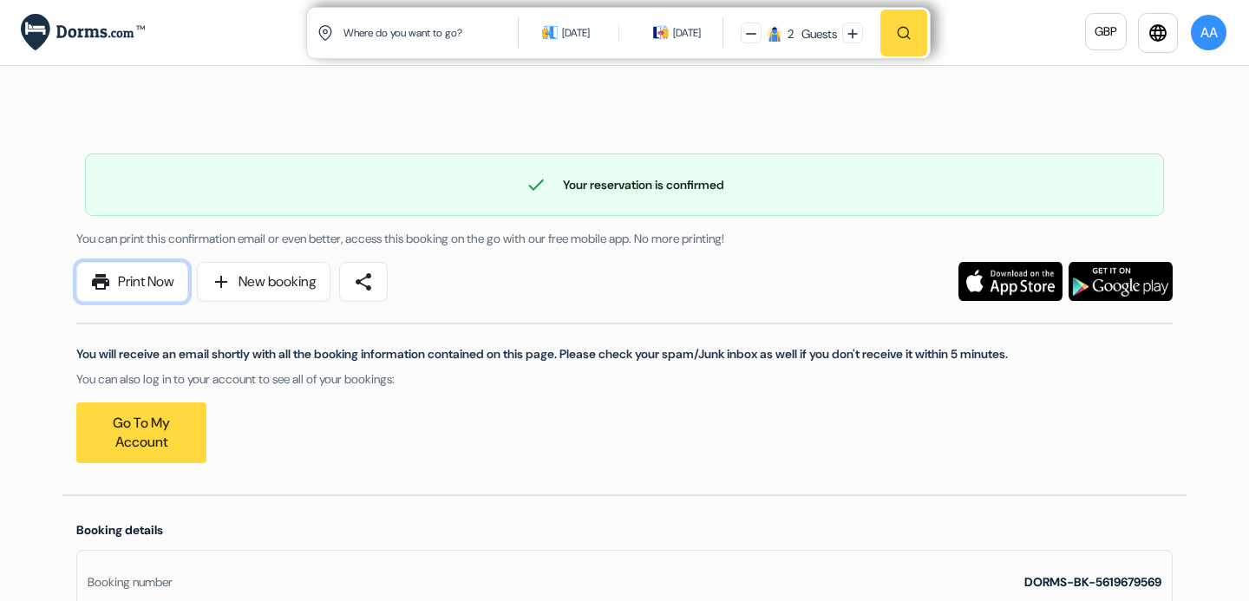
click at [157, 285] on link "print Print Now" at bounding box center [132, 282] width 112 height 40
